Goal: Find specific page/section: Find specific page/section

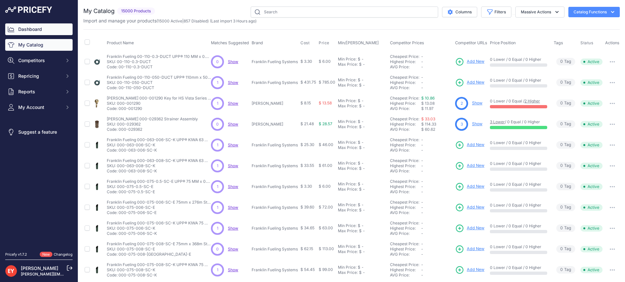
click at [39, 28] on link "Dashboard" at bounding box center [38, 29] width 67 height 12
click at [488, 11] on button "Filters" at bounding box center [496, 12] width 30 height 11
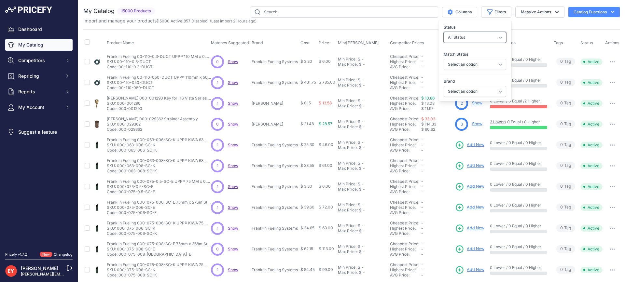
click at [470, 38] on select "All Status Only Enabled Only Disabled" at bounding box center [475, 37] width 62 height 11
select select "1"
click at [444, 32] on select "All Status Only Enabled Only Disabled" at bounding box center [475, 37] width 62 height 11
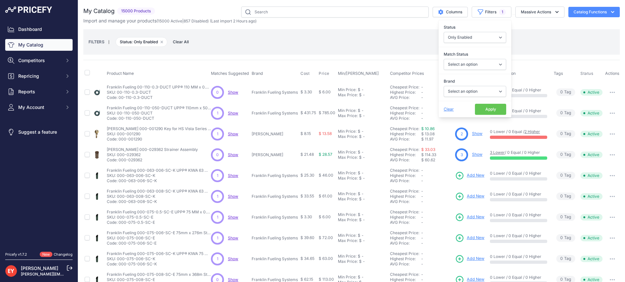
drag, startPoint x: 486, startPoint y: 111, endPoint x: 206, endPoint y: 48, distance: 287.1
click at [486, 111] on button "Apply" at bounding box center [490, 109] width 31 height 11
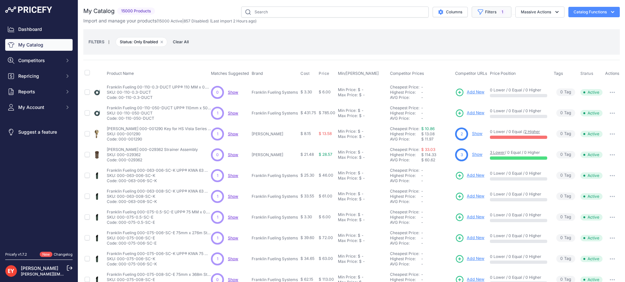
click at [499, 12] on span "1" at bounding box center [502, 12] width 7 height 7
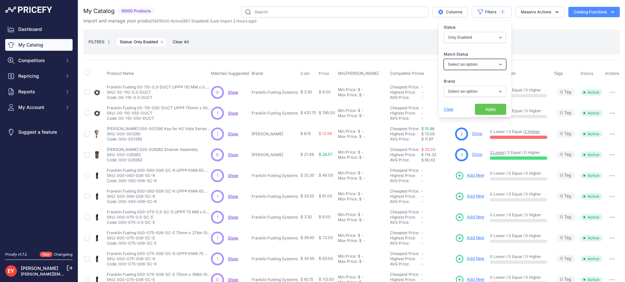
click at [459, 61] on select "Select an option Matched Unmatched" at bounding box center [475, 64] width 62 height 11
select select "1"
click at [444, 59] on select "Select an option Matched Unmatched" at bounding box center [475, 64] width 62 height 11
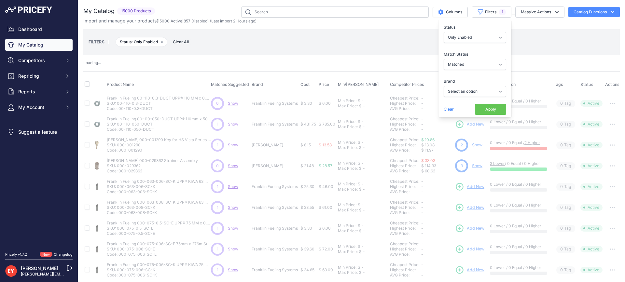
click at [487, 109] on button "Apply" at bounding box center [490, 109] width 31 height 11
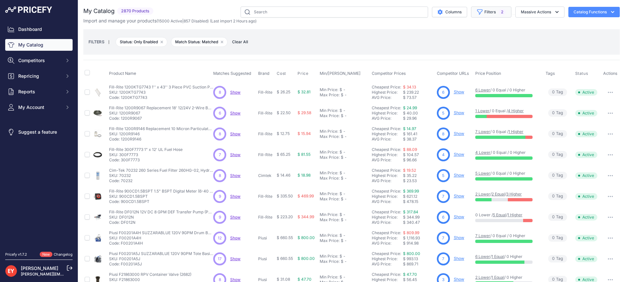
click at [488, 17] on button "Filters 2" at bounding box center [491, 12] width 40 height 11
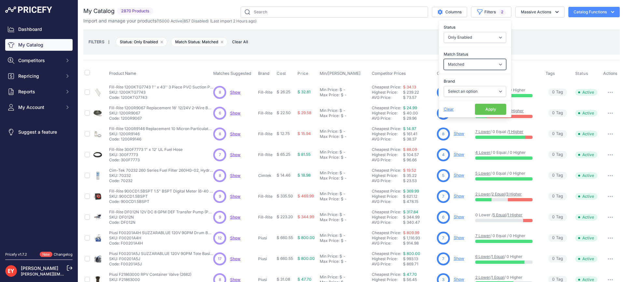
click at [451, 64] on select "Select an option Matched Unmatched" at bounding box center [475, 64] width 62 height 11
select select "0"
click at [444, 59] on select "Select an option Matched Unmatched" at bounding box center [475, 64] width 62 height 11
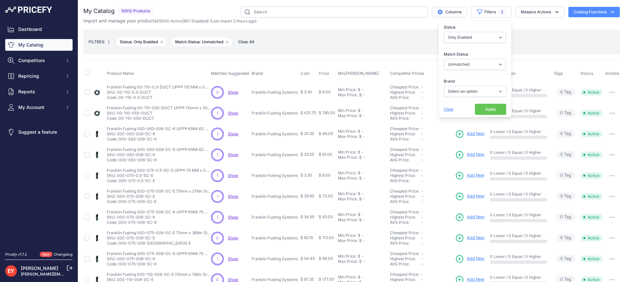
click at [480, 107] on button "Apply" at bounding box center [490, 109] width 31 height 11
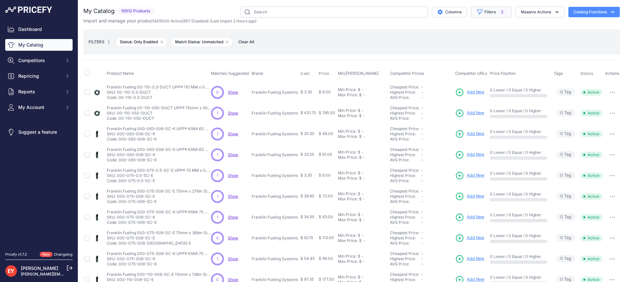
click at [490, 14] on button "Filters 2" at bounding box center [491, 12] width 40 height 11
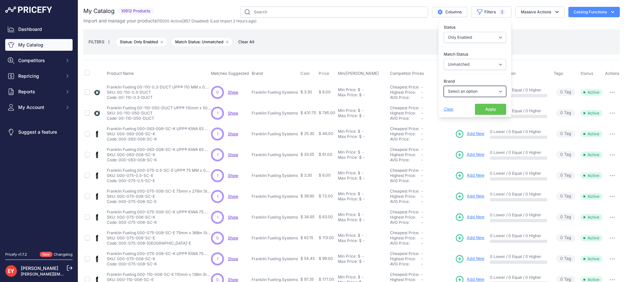
click at [473, 93] on select "Select an option Ameron ATI B&K Balcrank Beckett Catlow Cimtek CNI Manufacturin…" at bounding box center [475, 91] width 62 height 11
click at [458, 65] on select "Select an option Matched Unmatched" at bounding box center [475, 64] width 62 height 11
select select "1"
click at [444, 59] on select "Select an option Matched Unmatched" at bounding box center [475, 64] width 62 height 11
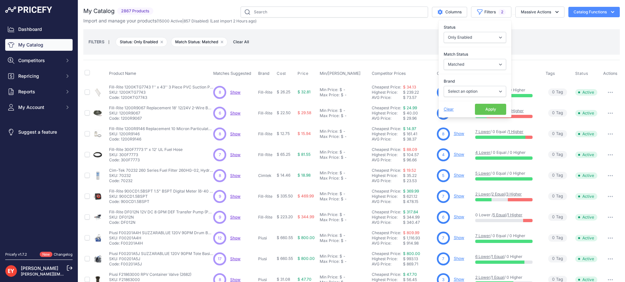
click at [479, 109] on button "Apply" at bounding box center [490, 109] width 31 height 11
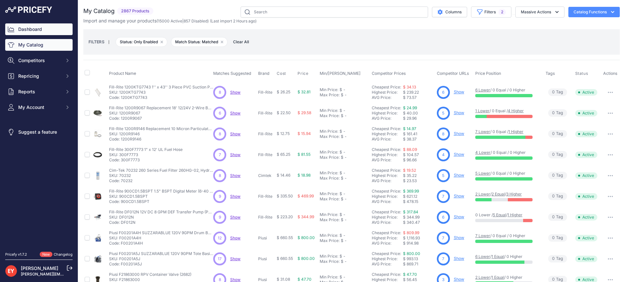
click at [63, 30] on link "Dashboard" at bounding box center [38, 29] width 67 height 12
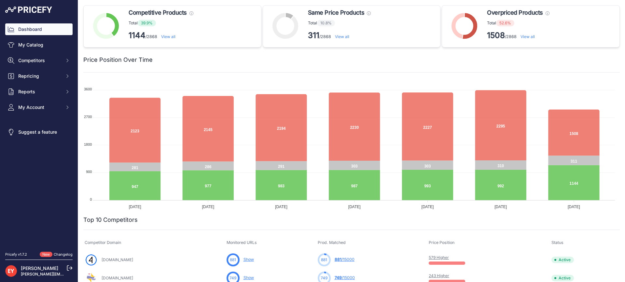
click at [172, 37] on link "View all" at bounding box center [168, 36] width 14 height 5
click at [173, 38] on link "View all" at bounding box center [167, 36] width 14 height 5
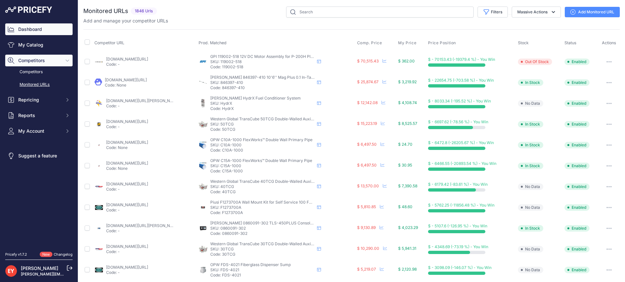
click at [34, 30] on link "Dashboard" at bounding box center [38, 29] width 67 height 12
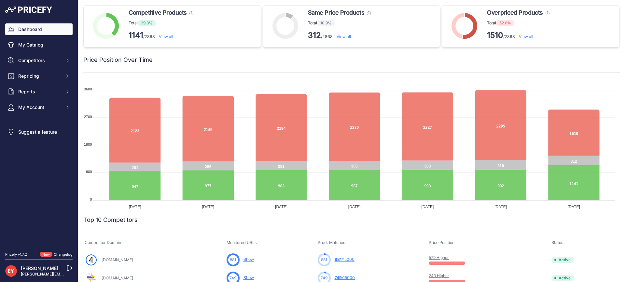
click at [170, 36] on link "View all" at bounding box center [166, 36] width 14 height 5
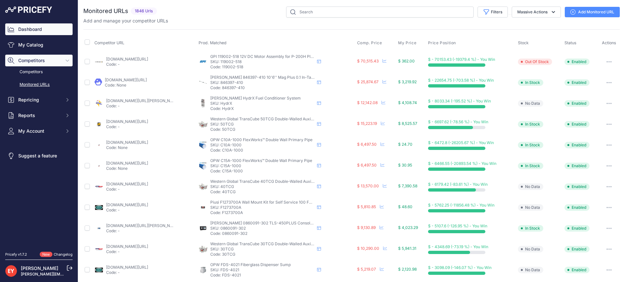
click at [36, 34] on link "Dashboard" at bounding box center [38, 29] width 67 height 12
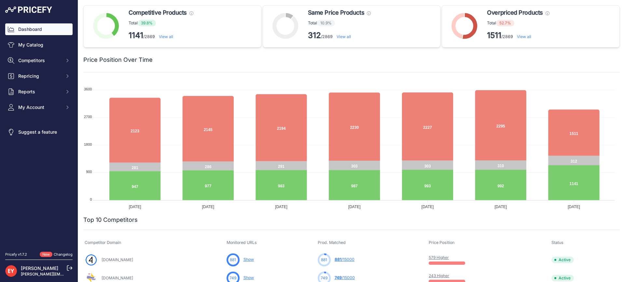
click at [164, 36] on link "View all" at bounding box center [166, 36] width 14 height 5
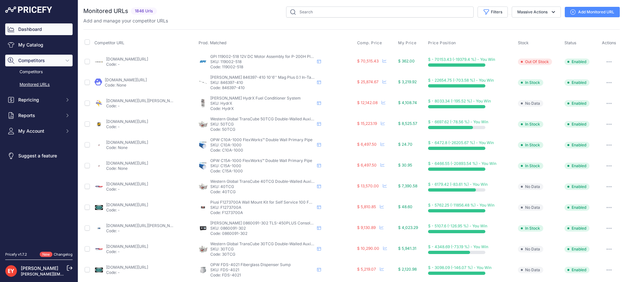
click at [30, 26] on link "Dashboard" at bounding box center [38, 29] width 67 height 12
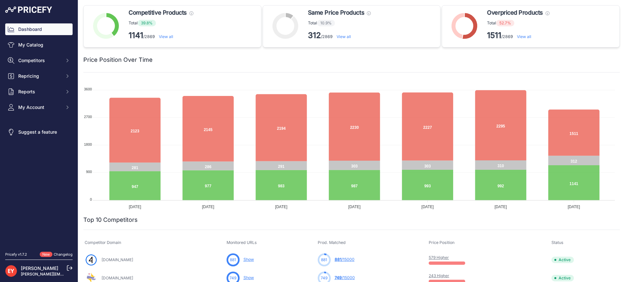
click at [520, 38] on link "View all" at bounding box center [524, 36] width 14 height 5
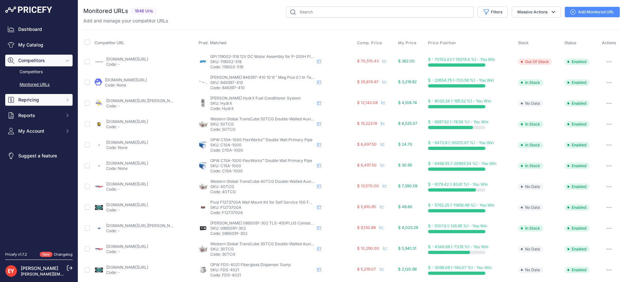
click at [41, 98] on span "Repricing" at bounding box center [39, 100] width 43 height 7
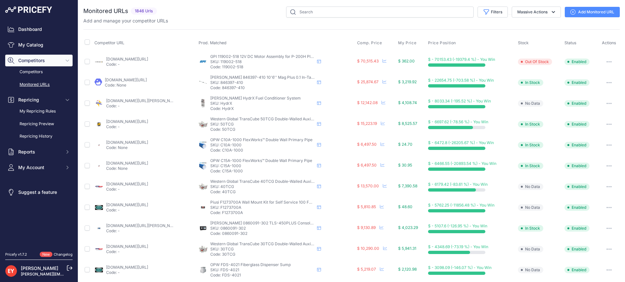
click at [194, 30] on div "Competitor URL Prod. Matched Comp. Price My Price" at bounding box center [351, 248] width 536 height 439
click at [42, 34] on link "Dashboard" at bounding box center [38, 29] width 67 height 12
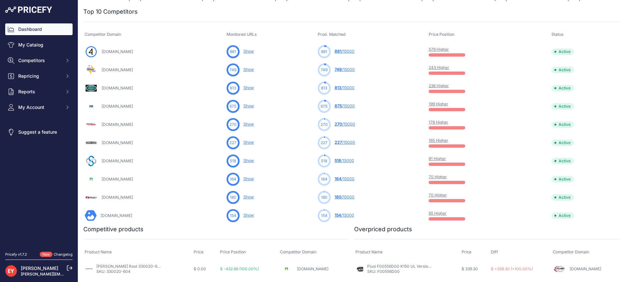
scroll to position [260, 0]
